Goal: Transaction & Acquisition: Purchase product/service

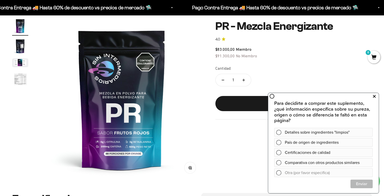
click at [374, 96] on icon at bounding box center [373, 96] width 3 height 7
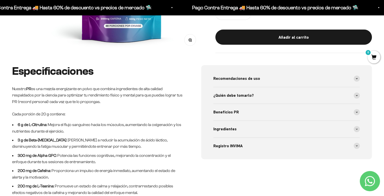
scroll to position [207, 0]
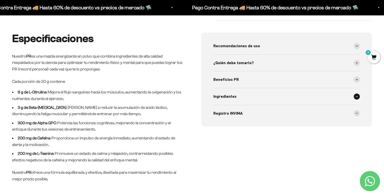
click at [228, 96] on span "Ingredientes" at bounding box center [224, 96] width 23 height 7
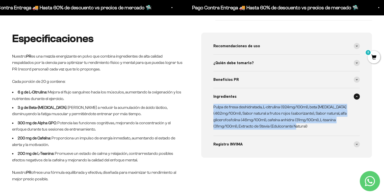
drag, startPoint x: 213, startPoint y: 106, endPoint x: 311, endPoint y: 124, distance: 99.9
click at [311, 124] on p "Pulpa de fresa deshidratada, L-citrulina (924mg/100ml), beta [MEDICAL_DATA] (46…" at bounding box center [283, 117] width 140 height 26
drag, startPoint x: 12, startPoint y: 56, endPoint x: 54, endPoint y: 177, distance: 127.7
click at [54, 177] on div "Especificaciones Nuestro PR es una mezcla energizante en polvo que combina ingr…" at bounding box center [97, 107] width 171 height 149
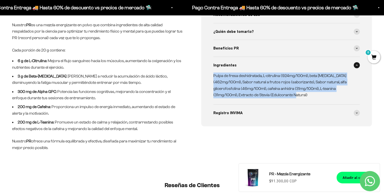
scroll to position [238, 0]
copy div "Nuestro PR es una mezcla energizante en polvo que combina ingredientes de alta …"
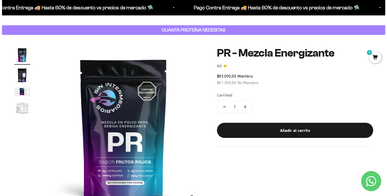
scroll to position [18, 0]
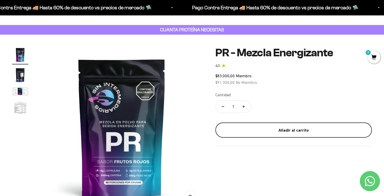
click at [289, 129] on div "Añadir al carrito" at bounding box center [293, 130] width 136 height 7
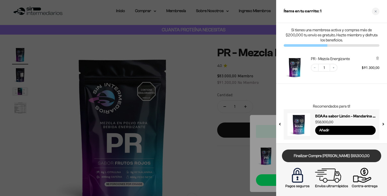
click at [324, 154] on link "Finalizar Compra [PERSON_NAME] $91.300,00" at bounding box center [331, 155] width 99 height 13
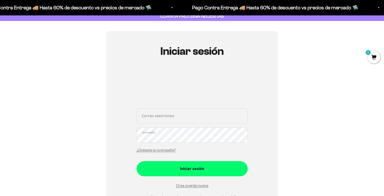
scroll to position [32, 0]
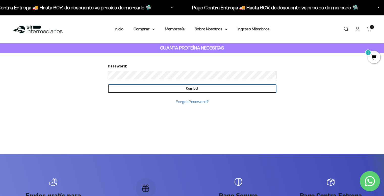
click at [185, 89] on input "Connect" at bounding box center [192, 88] width 168 height 9
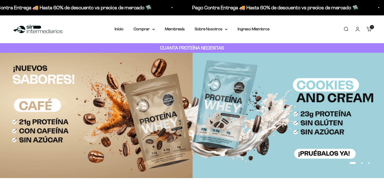
click at [150, 30] on summary "Comprar" at bounding box center [143, 29] width 21 height 7
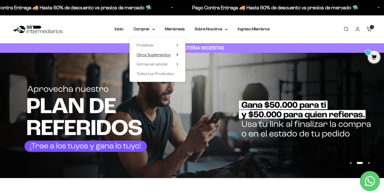
click at [162, 55] on span "Otros Suplementos" at bounding box center [153, 54] width 34 height 4
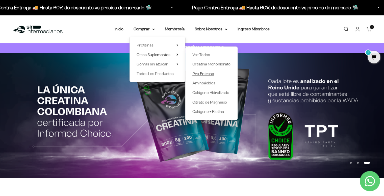
click at [207, 71] on span "Pre-Entreno" at bounding box center [203, 73] width 22 height 7
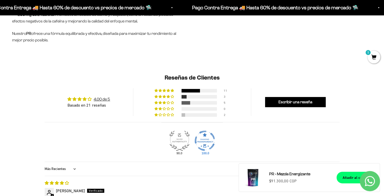
scroll to position [354, 0]
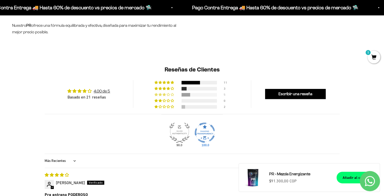
click at [189, 95] on div at bounding box center [185, 95] width 9 height 4
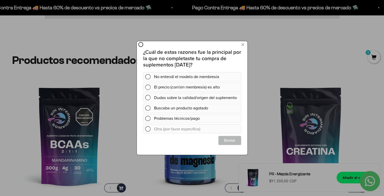
scroll to position [0, 0]
click at [241, 43] on icon at bounding box center [242, 44] width 3 height 7
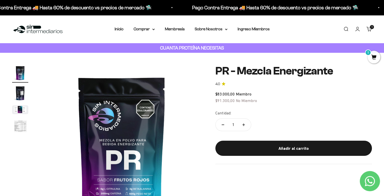
click at [375, 56] on span "1" at bounding box center [373, 57] width 13 height 13
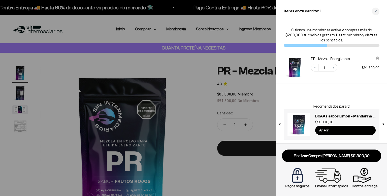
click at [180, 61] on div at bounding box center [193, 98] width 387 height 196
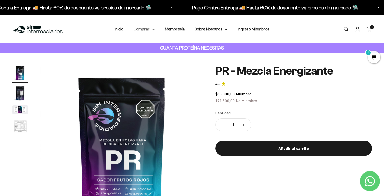
click at [138, 28] on summary "Comprar" at bounding box center [143, 29] width 21 height 7
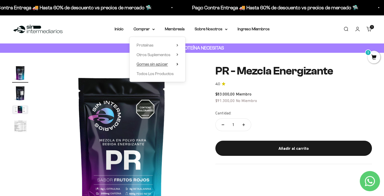
click at [162, 65] on span "Gomas sin azúcar" at bounding box center [151, 64] width 31 height 4
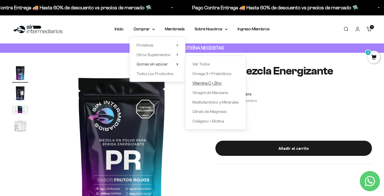
click at [204, 85] on span "Vitamina C + Zinc" at bounding box center [206, 83] width 29 height 7
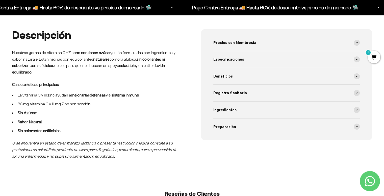
scroll to position [193, 0]
click at [246, 74] on div "Beneficios" at bounding box center [286, 76] width 147 height 17
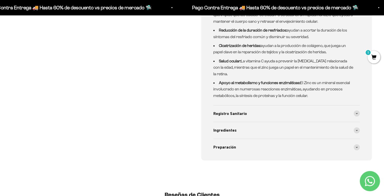
scroll to position [377, 0]
click at [226, 129] on span "Ingredientes" at bounding box center [224, 130] width 23 height 7
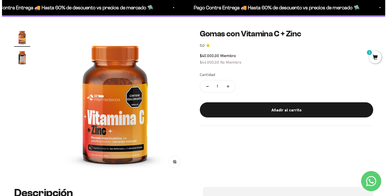
scroll to position [0, 0]
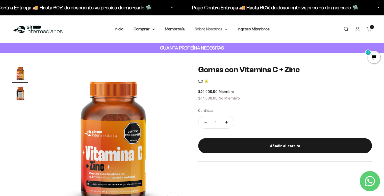
click at [217, 26] on summary "Sobre Nosotros" at bounding box center [210, 29] width 33 height 7
click at [149, 30] on summary "Comprar" at bounding box center [143, 29] width 21 height 7
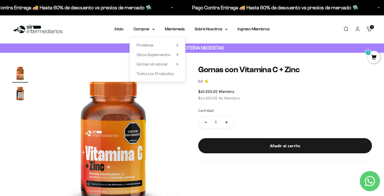
click at [371, 28] on cart-count "1 artículo 1" at bounding box center [371, 27] width 4 height 4
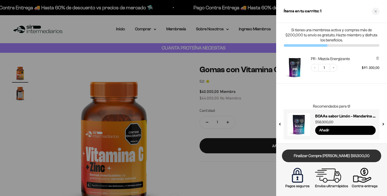
click at [323, 153] on link "Finalizar Compra Segura $91.300,00" at bounding box center [331, 155] width 99 height 13
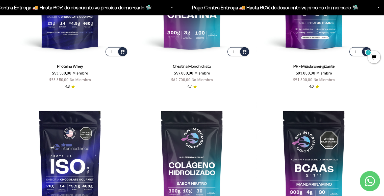
scroll to position [297, 0]
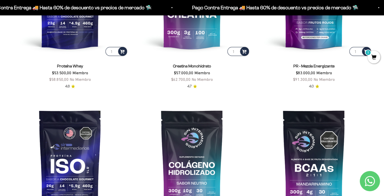
click at [370, 183] on icon "Contact us on WhatsApp" at bounding box center [369, 181] width 10 height 10
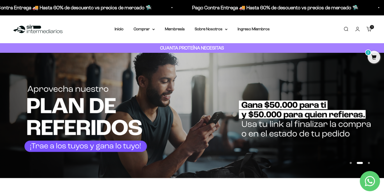
click at [372, 59] on span "1" at bounding box center [373, 57] width 13 height 13
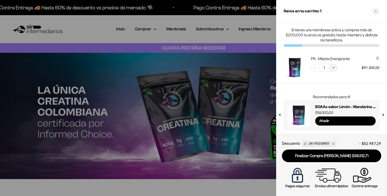
click at [336, 66] on button "Increase quantity" at bounding box center [334, 68] width 8 height 8
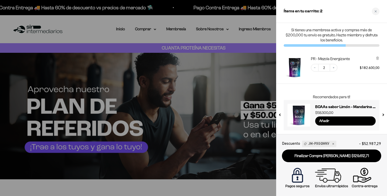
click at [208, 43] on div at bounding box center [193, 98] width 387 height 196
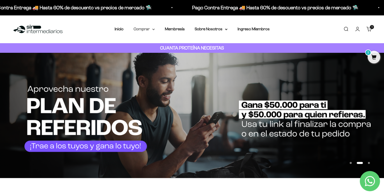
click at [141, 30] on summary "Comprar" at bounding box center [143, 29] width 21 height 7
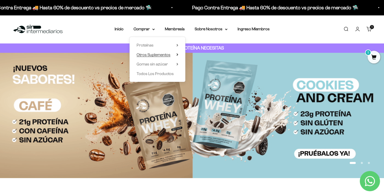
click at [177, 54] on icon at bounding box center [177, 54] width 1 height 2
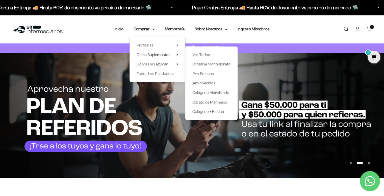
click at [246, 36] on div "Menú [GEOGRAPHIC_DATA] Inicio Comprar Proteínas Ver Todos Whey Iso Vegan Pancak…" at bounding box center [192, 29] width 384 height 28
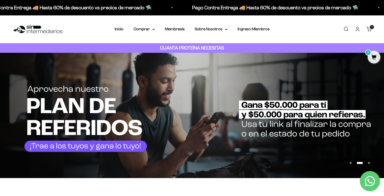
click at [371, 29] on link "Carrito 1 artículo 1" at bounding box center [369, 29] width 6 height 6
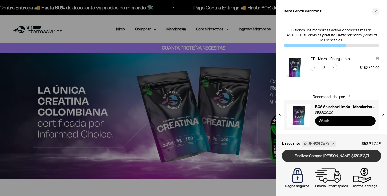
click at [334, 155] on link "Finalizar Compra [PERSON_NAME] $129.612,71" at bounding box center [331, 155] width 99 height 13
